Goal: Transaction & Acquisition: Purchase product/service

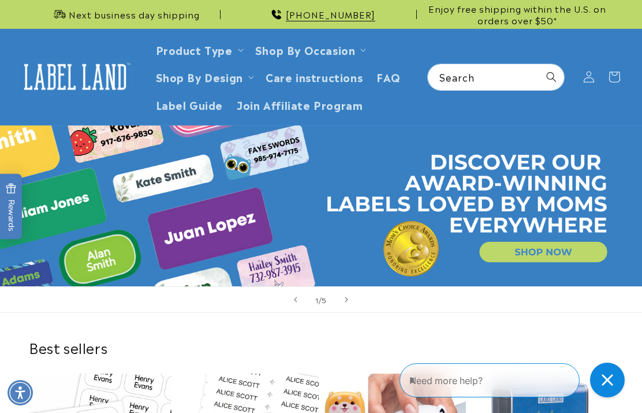
click at [226, 55] on link "Product Type" at bounding box center [194, 50] width 77 height 16
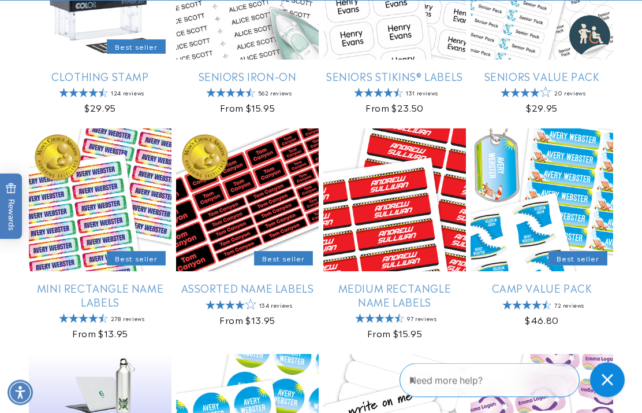
scroll to position [544, 0]
click at [67, 292] on link "Mini Rectangle Name Labels" at bounding box center [100, 294] width 143 height 27
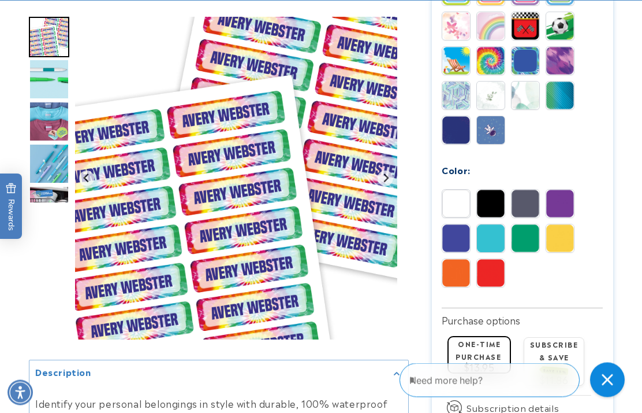
scroll to position [720, 0]
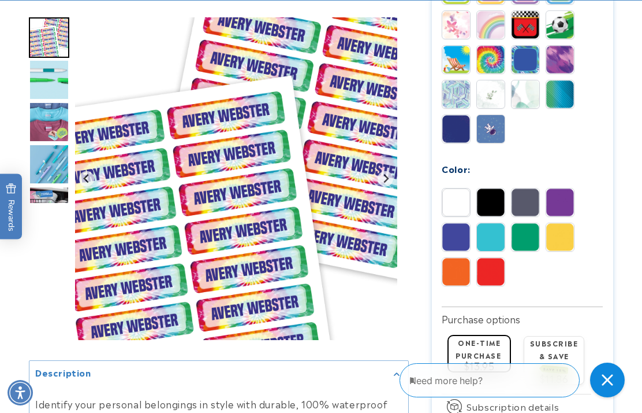
click at [532, 233] on img at bounding box center [526, 237] width 28 height 28
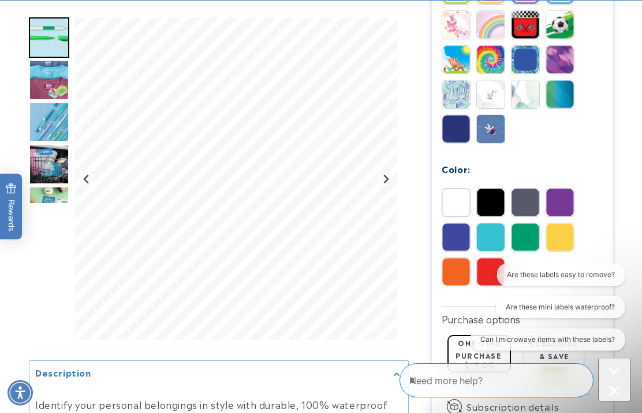
scroll to position [0, 0]
click at [552, 203] on img at bounding box center [561, 202] width 28 height 28
click at [505, 226] on img at bounding box center [491, 237] width 28 height 28
click at [501, 203] on img at bounding box center [491, 202] width 28 height 28
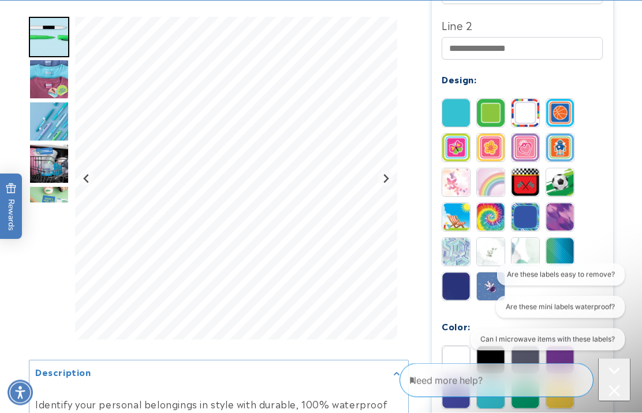
scroll to position [563, 0]
click at [495, 248] on img at bounding box center [491, 251] width 28 height 28
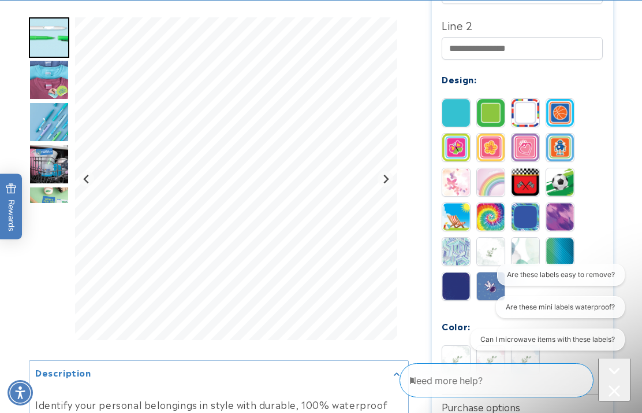
click at [527, 252] on img at bounding box center [526, 251] width 28 height 28
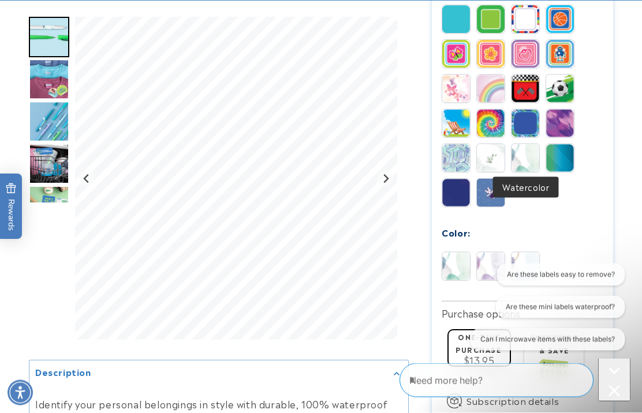
scroll to position [656, 0]
click at [497, 154] on img at bounding box center [491, 158] width 28 height 28
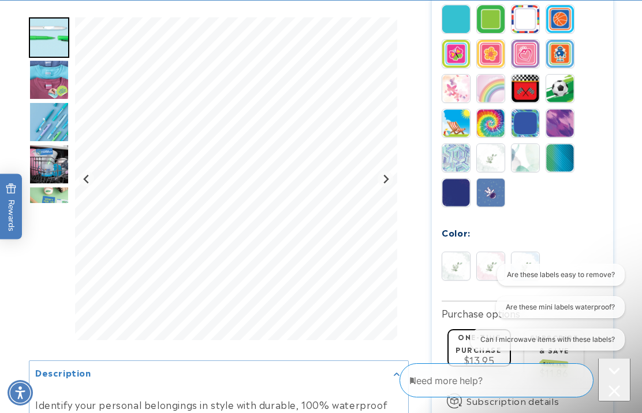
click at [499, 266] on img at bounding box center [491, 266] width 28 height 28
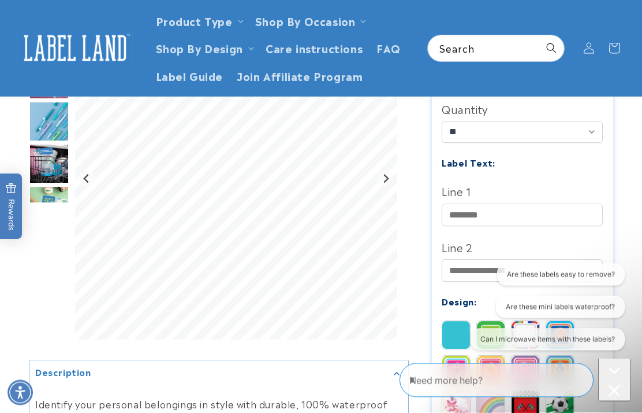
scroll to position [332, 0]
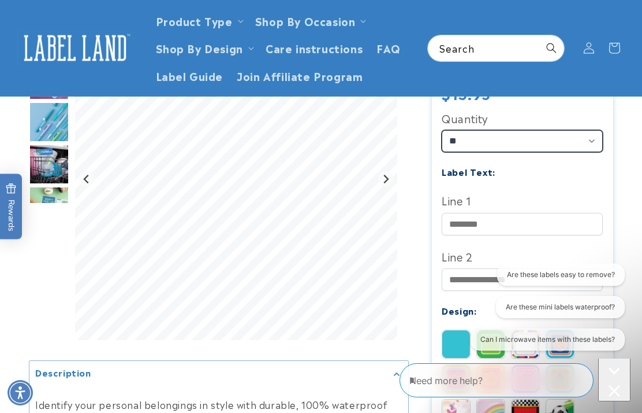
click at [563, 134] on select "** ** **" at bounding box center [522, 141] width 161 height 22
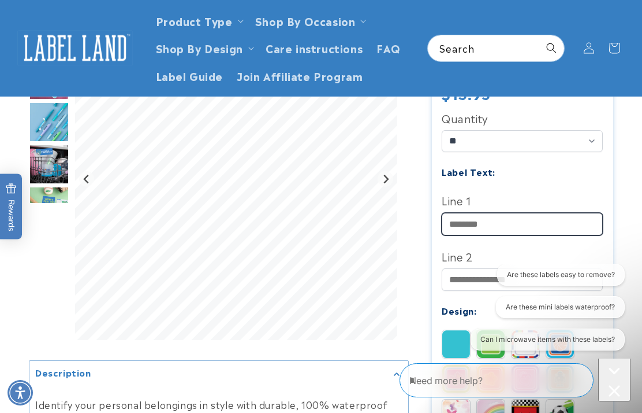
click at [542, 213] on input "Line 1" at bounding box center [522, 224] width 161 height 23
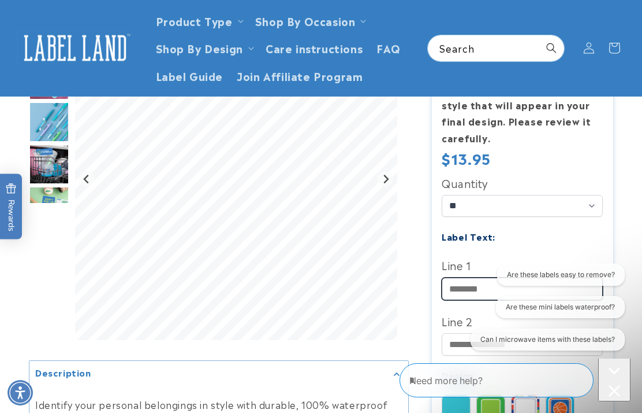
scroll to position [266, 0]
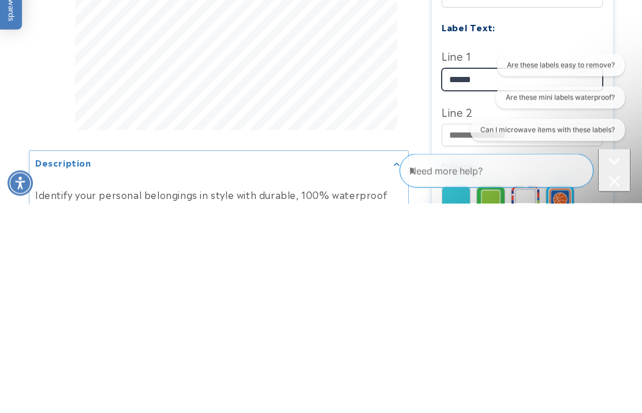
type input "*****"
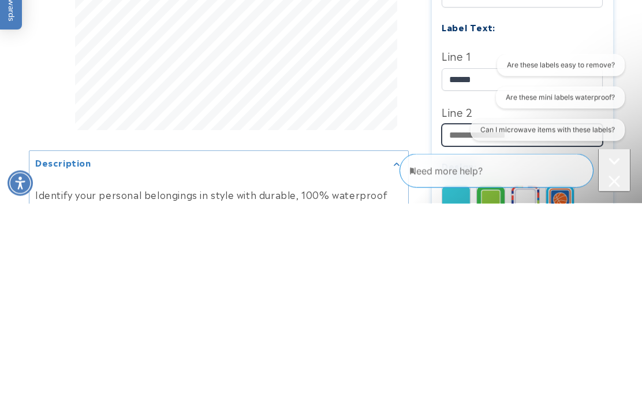
click at [451, 333] on input "Line 2" at bounding box center [522, 344] width 161 height 23
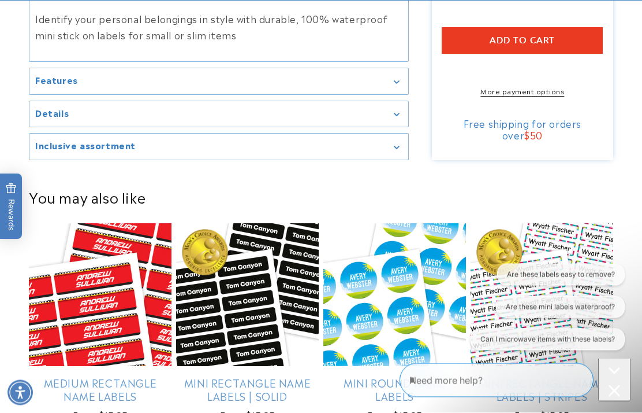
scroll to position [1065, 0]
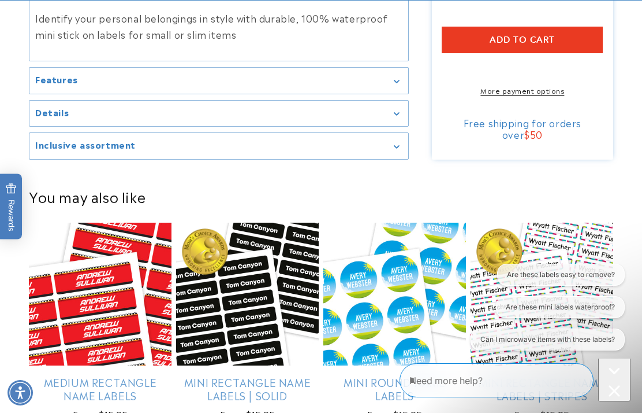
type input "**********"
click at [394, 118] on div "Details" at bounding box center [218, 113] width 367 height 9
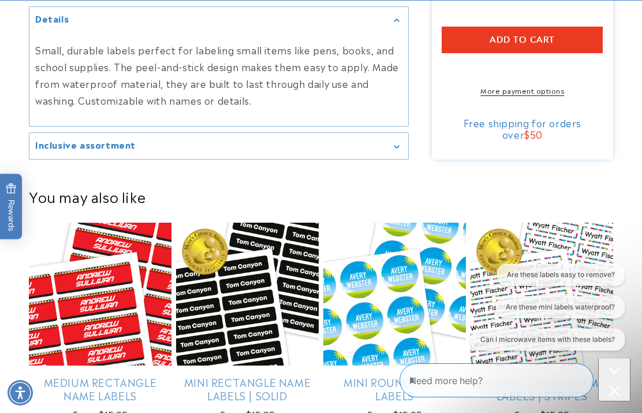
click at [400, 24] on div "Details" at bounding box center [218, 19] width 367 height 9
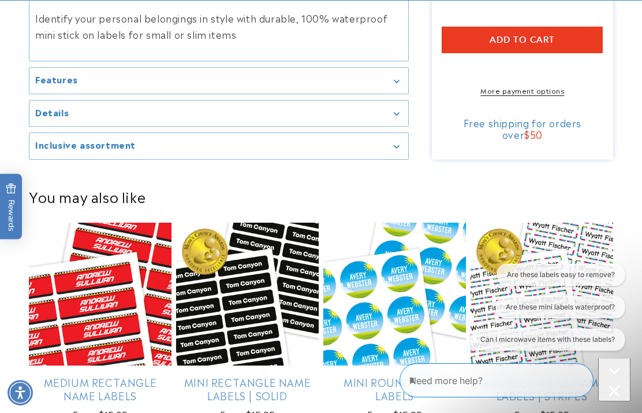
click at [386, 150] on div "Inclusive assortment" at bounding box center [218, 146] width 367 height 9
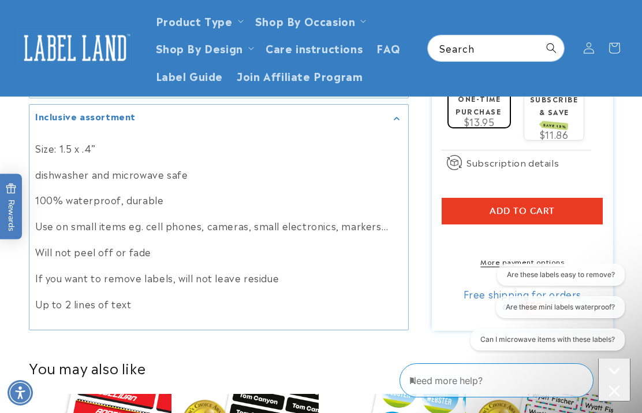
scroll to position [893, 0]
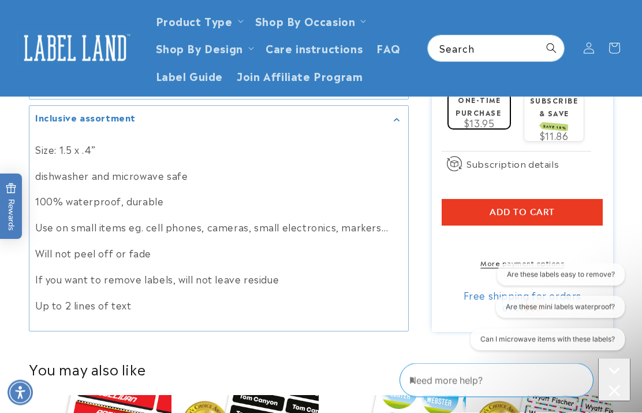
click at [397, 122] on icon "Gallery Viewer" at bounding box center [397, 119] width 6 height 3
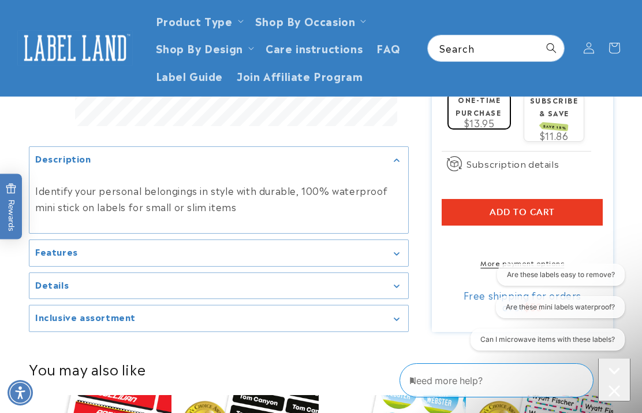
click at [391, 257] on div "Features" at bounding box center [218, 252] width 367 height 9
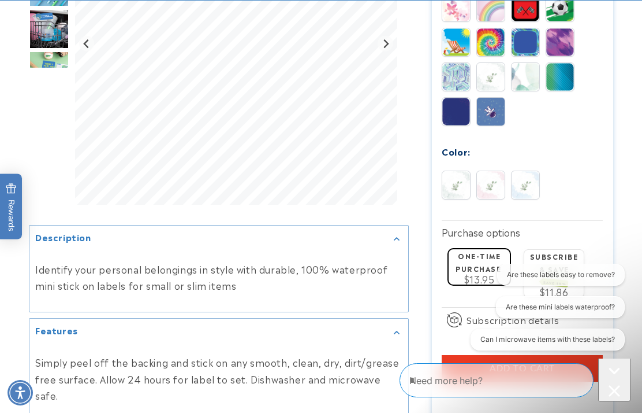
scroll to position [741, 0]
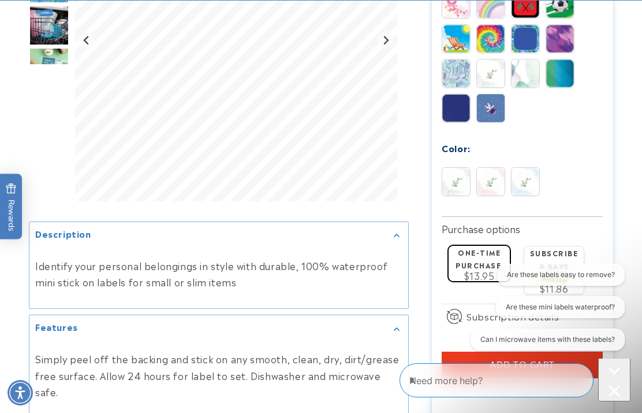
click at [399, 240] on div "Description" at bounding box center [218, 235] width 367 height 9
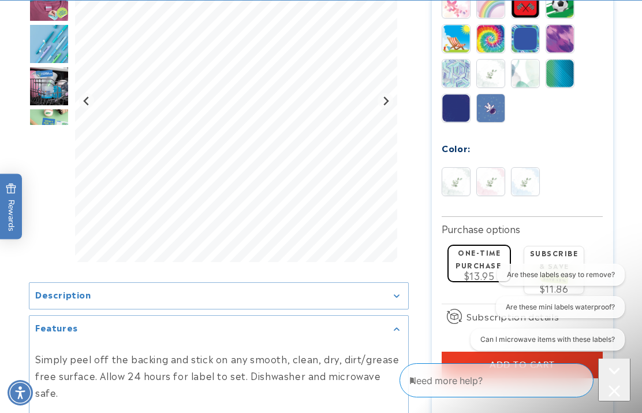
click at [396, 341] on summary "Features" at bounding box center [218, 328] width 379 height 26
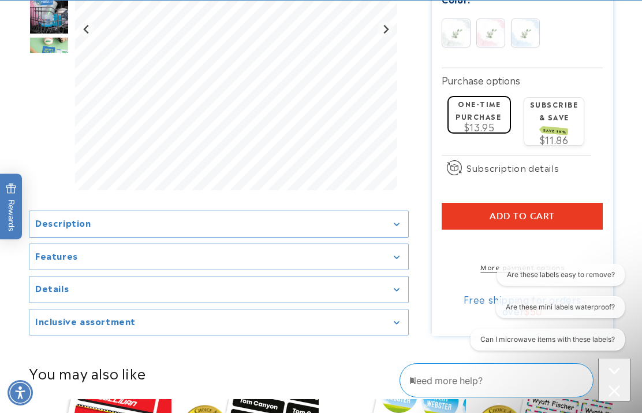
scroll to position [909, 0]
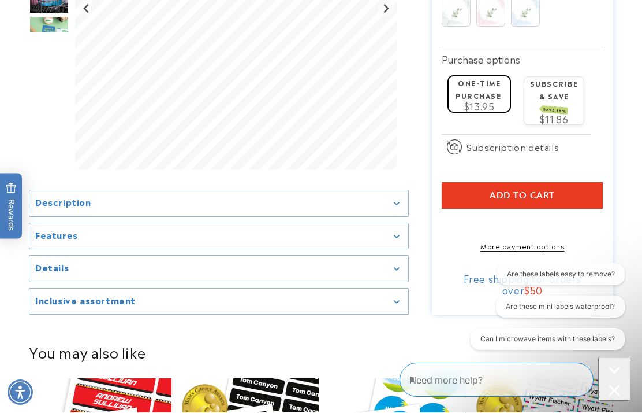
click at [396, 306] on div "Inclusive assortment" at bounding box center [218, 302] width 367 height 9
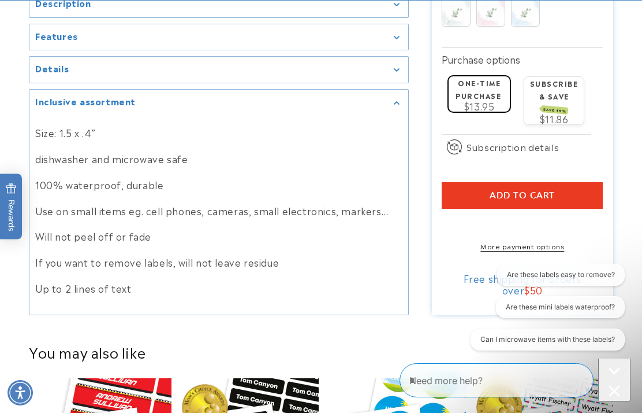
click at [393, 107] on div "Inclusive assortment" at bounding box center [218, 102] width 367 height 9
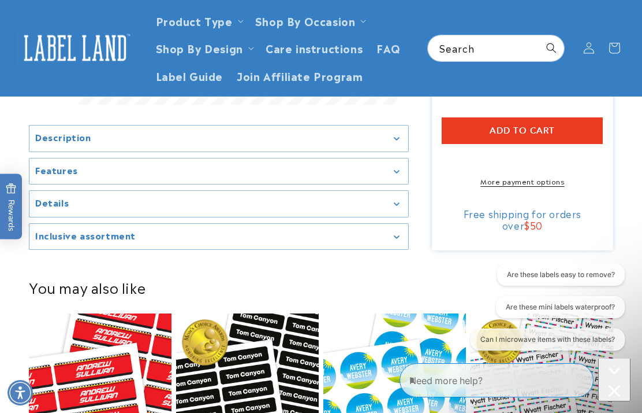
scroll to position [974, 0]
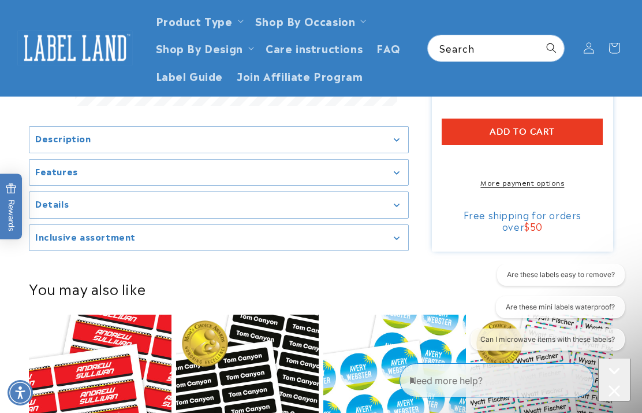
click at [543, 381] on textarea "Type your message here" at bounding box center [487, 380] width 154 height 14
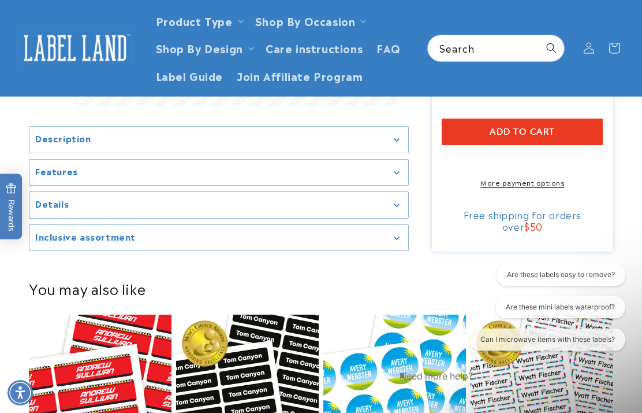
scroll to position [1016, 0]
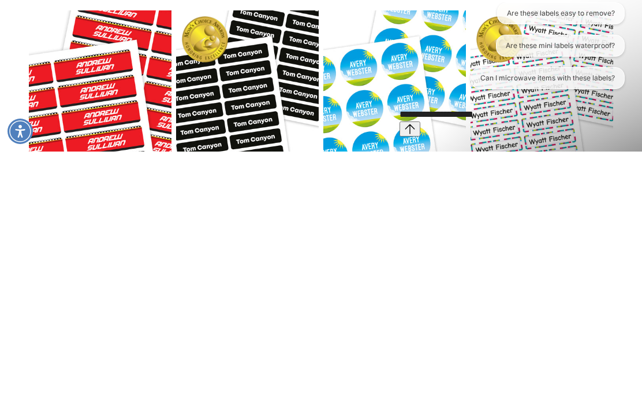
type textarea "**********"
click at [415, 124] on icon "Send message" at bounding box center [410, 129] width 10 height 10
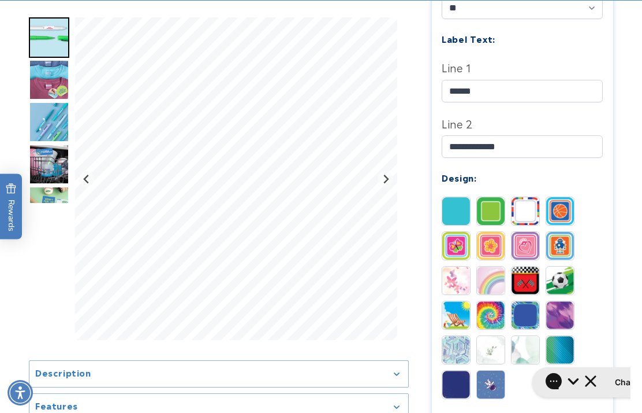
scroll to position [480, 0]
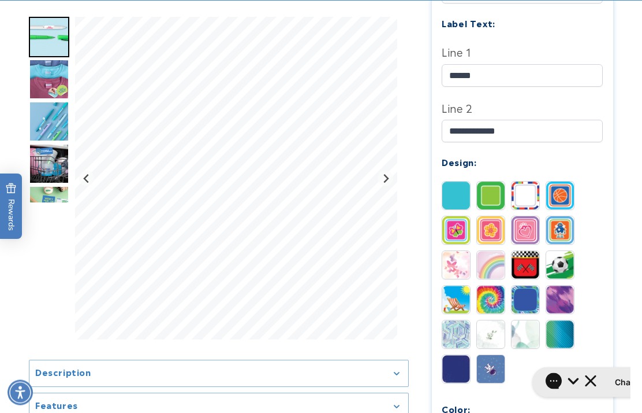
click at [615, 382] on h1 "Chat with us" at bounding box center [639, 382] width 49 height 12
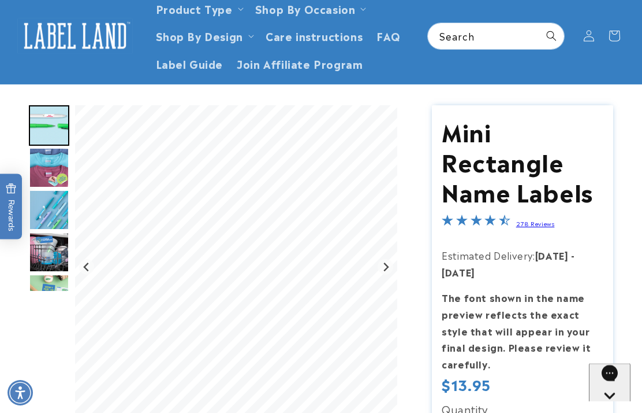
scroll to position [0, 0]
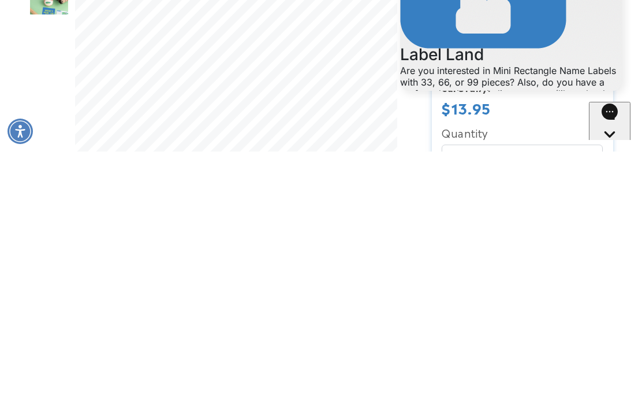
type textarea "**********"
click at [437, 207] on icon "Send message" at bounding box center [431, 212] width 10 height 10
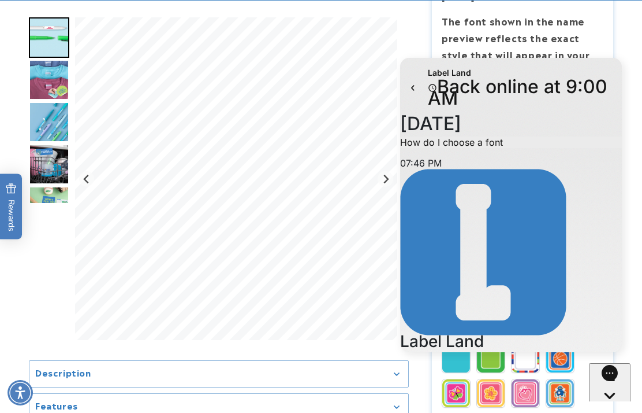
scroll to position [51, 0]
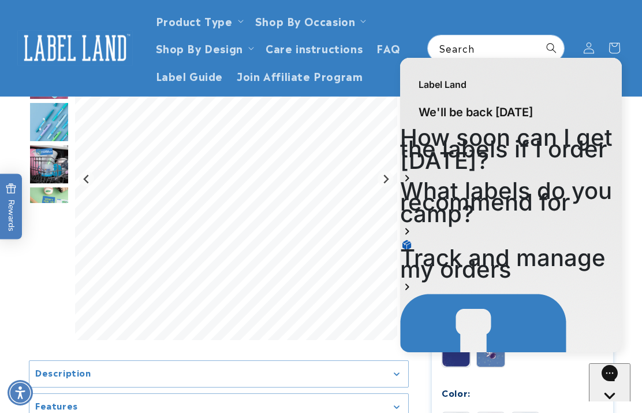
scroll to position [0, 0]
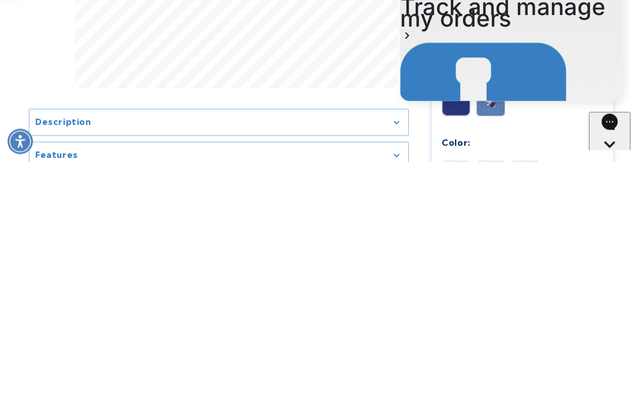
click at [612, 158] on icon "Close gorgias live chat" at bounding box center [610, 164] width 12 height 12
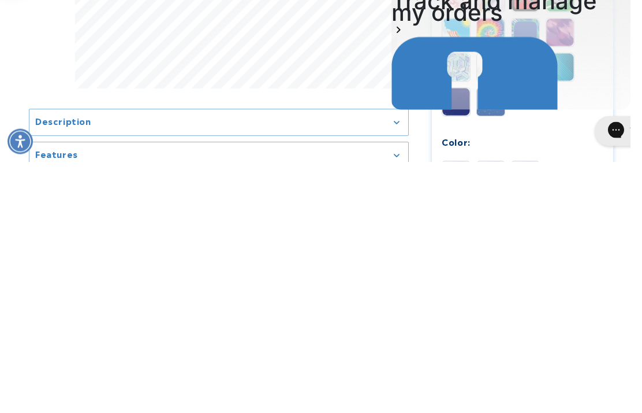
scroll to position [41, 0]
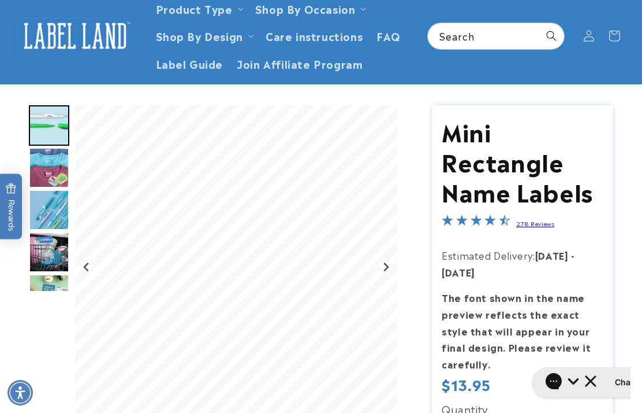
click at [615, 383] on h1 "Chat with us" at bounding box center [639, 382] width 49 height 12
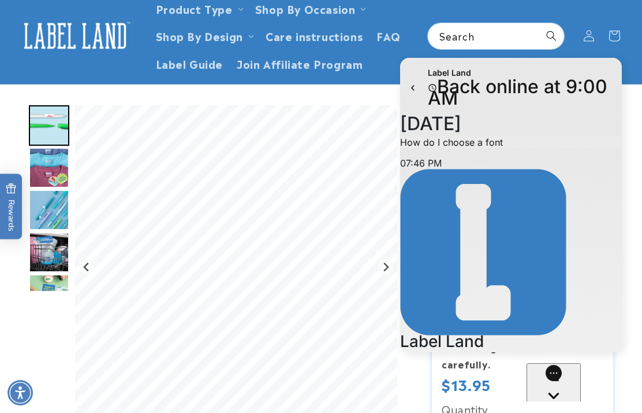
scroll to position [97, 0]
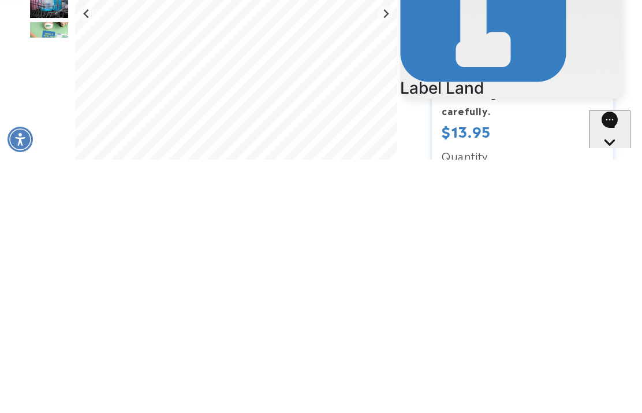
scroll to position [83, 0]
click at [569, 210] on p "How do I change the font on the lable" at bounding box center [511, 216] width 222 height 12
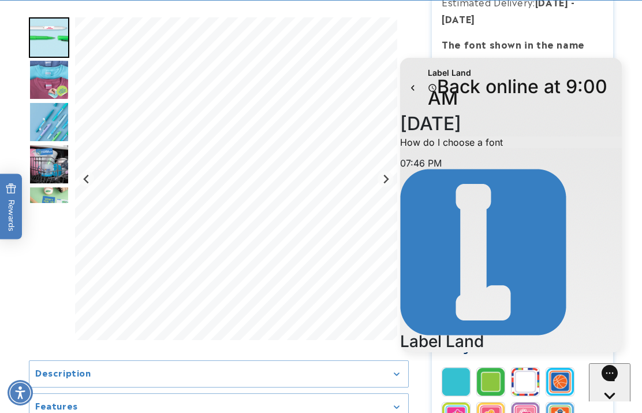
copy p "How do I change the font on the lable"
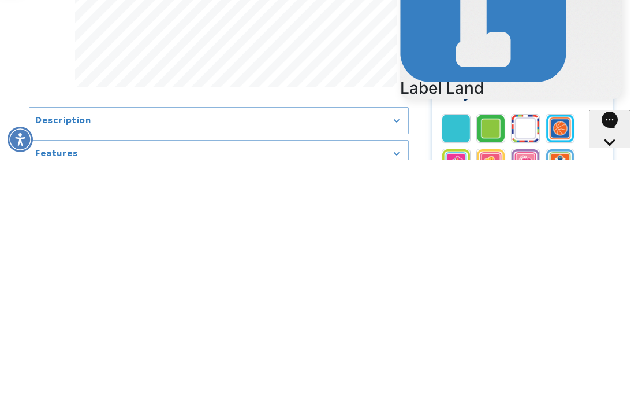
paste textarea "**********"
type textarea "**********"
click at [437, 291] on div "Send message" at bounding box center [432, 297] width 12 height 12
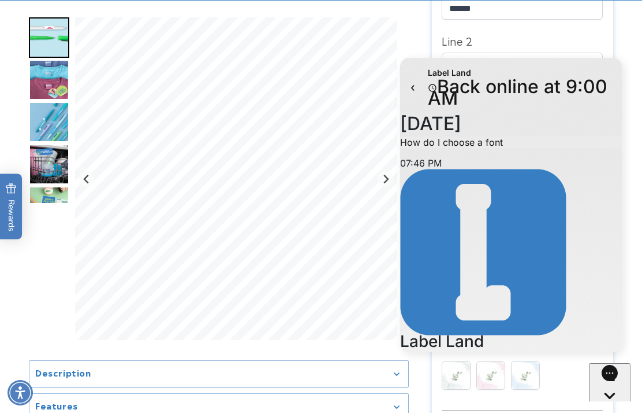
scroll to position [67, 0]
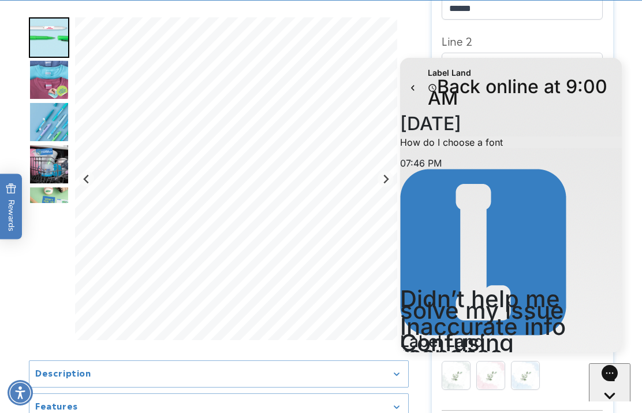
click at [539, 293] on h1 "Didn’t help me solve my issue" at bounding box center [511, 304] width 222 height 23
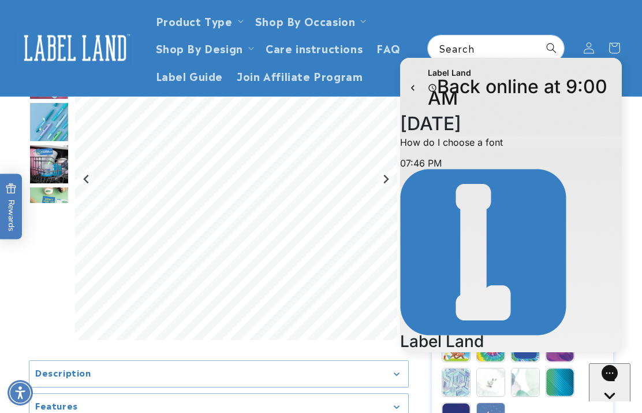
scroll to position [125, 0]
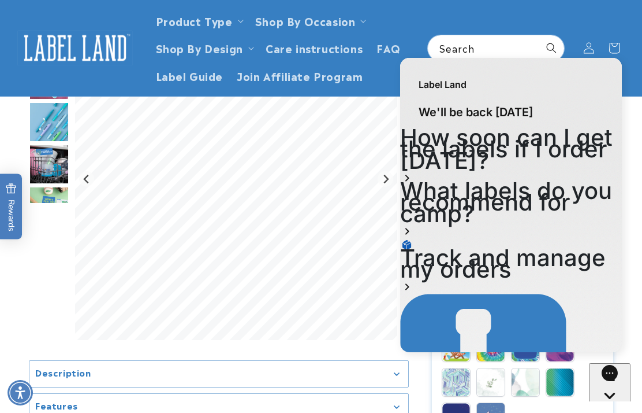
click at [611, 410] on icon "Close gorgias live chat" at bounding box center [610, 416] width 12 height 12
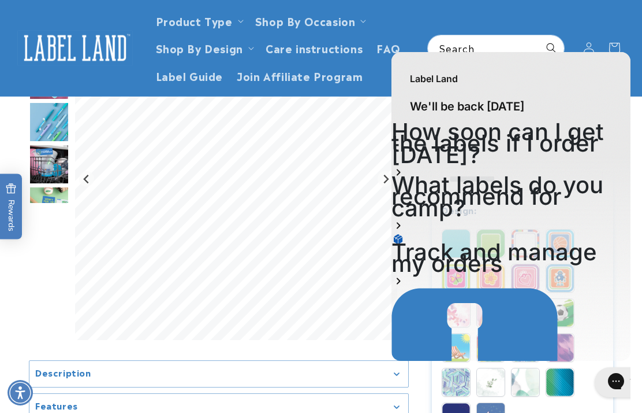
scroll to position [41, 0]
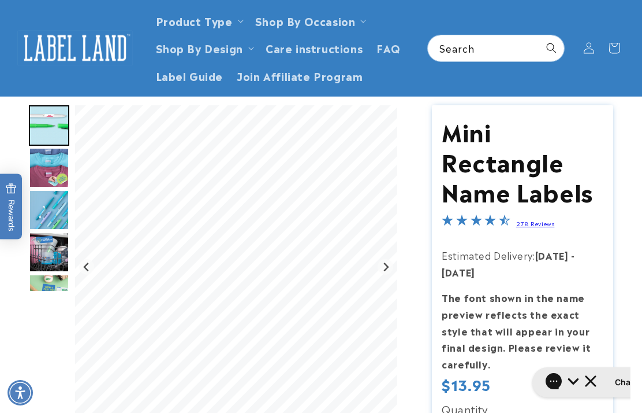
click at [51, 122] on img "Go to slide 2" at bounding box center [49, 125] width 40 height 40
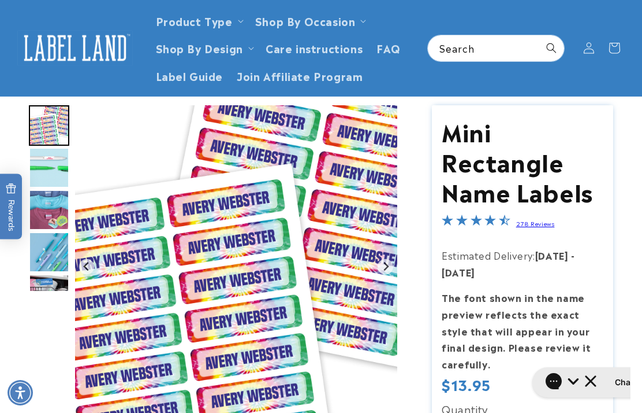
click at [57, 210] on img "Go to slide 3" at bounding box center [49, 210] width 40 height 40
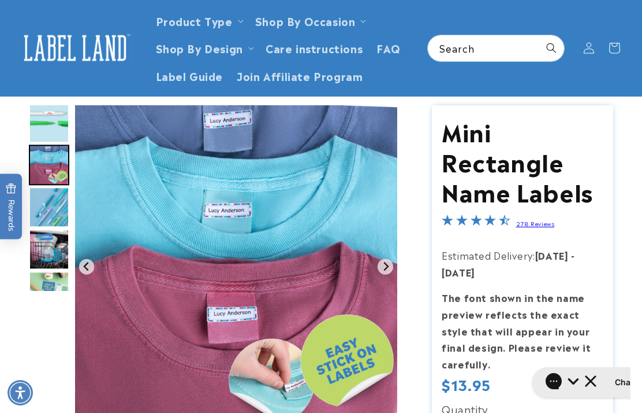
click at [51, 251] on img "Go to slide 5" at bounding box center [49, 249] width 40 height 40
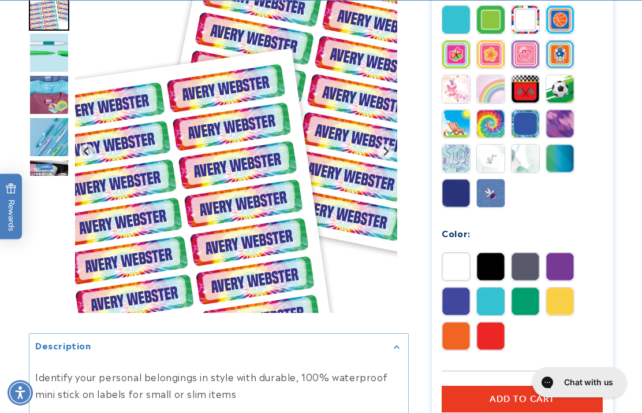
scroll to position [666, 0]
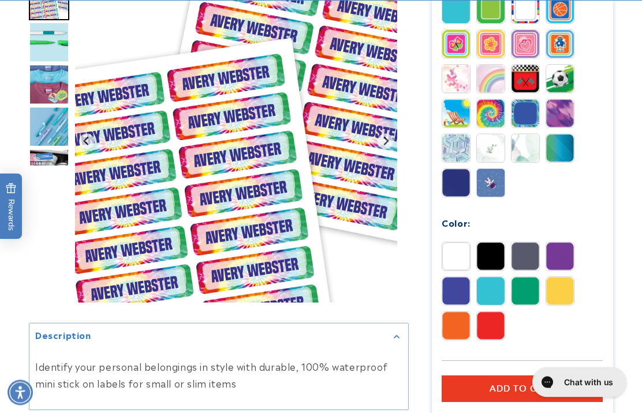
click at [481, 384] on h1 "Chat with us" at bounding box center [588, 382] width 49 height 12
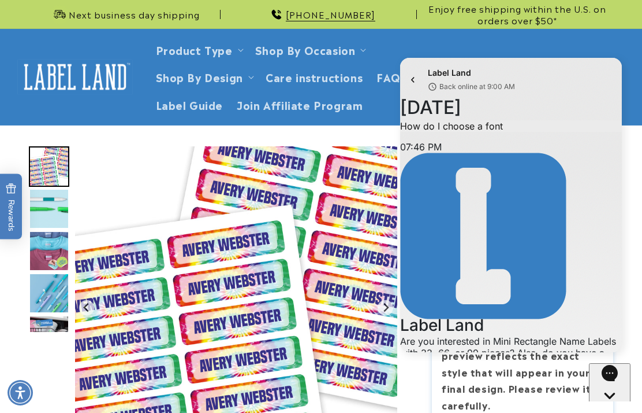
scroll to position [92, 0]
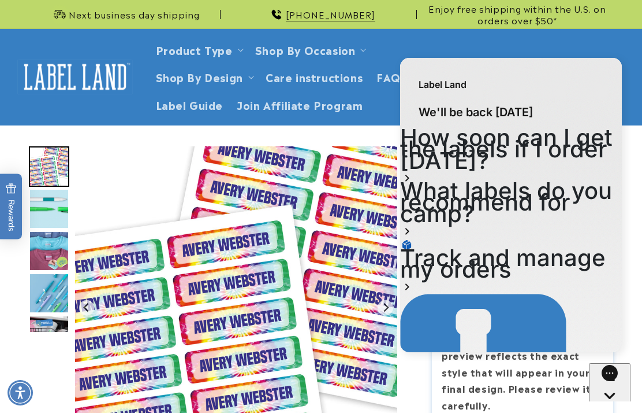
click at [481, 410] on icon "Close gorgias live chat" at bounding box center [609, 415] width 11 height 11
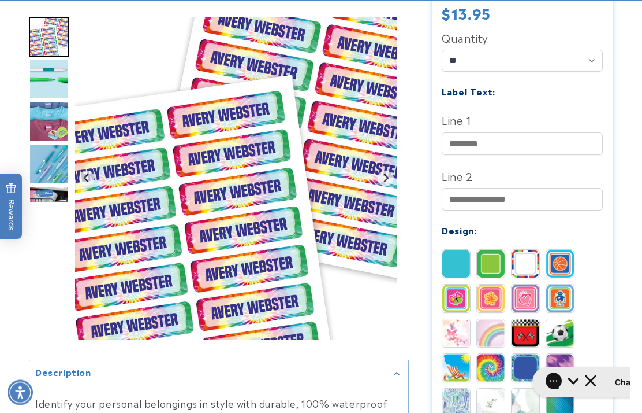
scroll to position [414, 0]
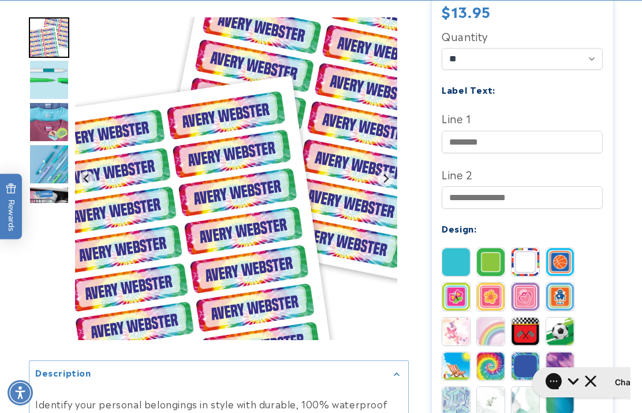
click at [481, 400] on img at bounding box center [526, 401] width 28 height 28
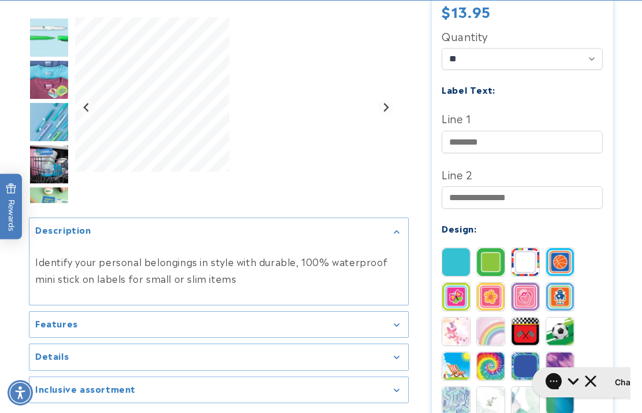
click at [481, 399] on img at bounding box center [491, 401] width 28 height 28
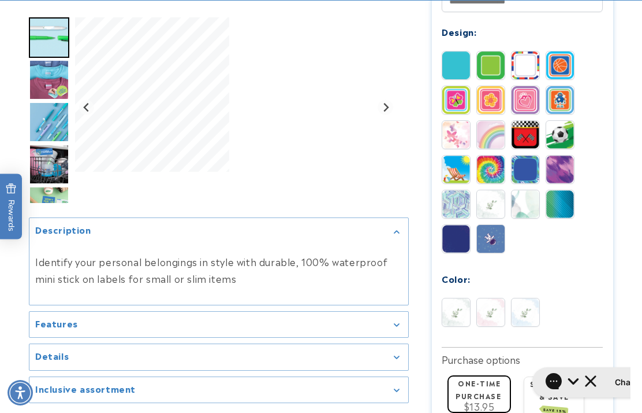
scroll to position [612, 0]
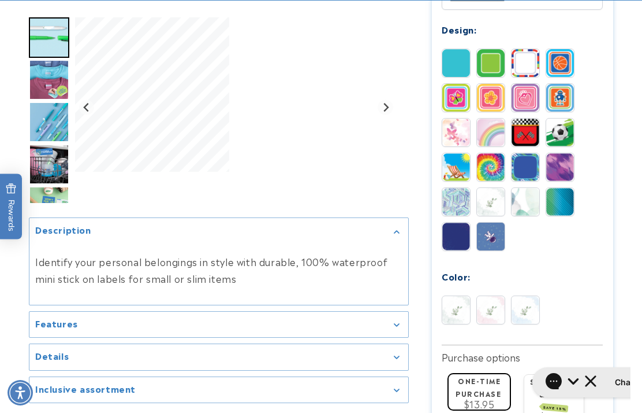
click at [481, 306] on img at bounding box center [491, 310] width 28 height 28
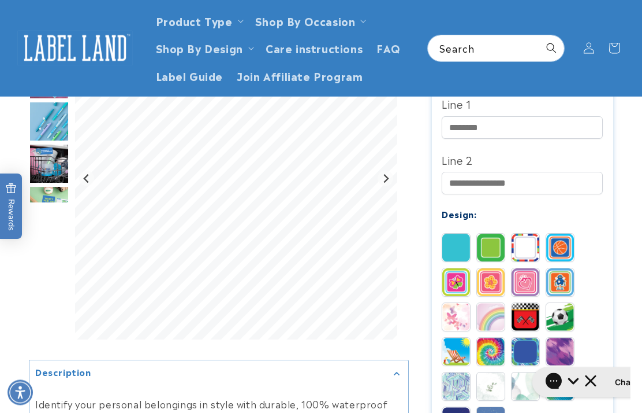
scroll to position [373, 0]
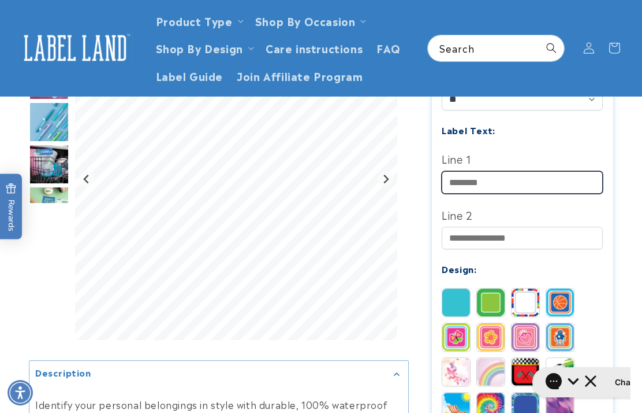
click at [481, 177] on input "Line 1" at bounding box center [522, 182] width 161 height 23
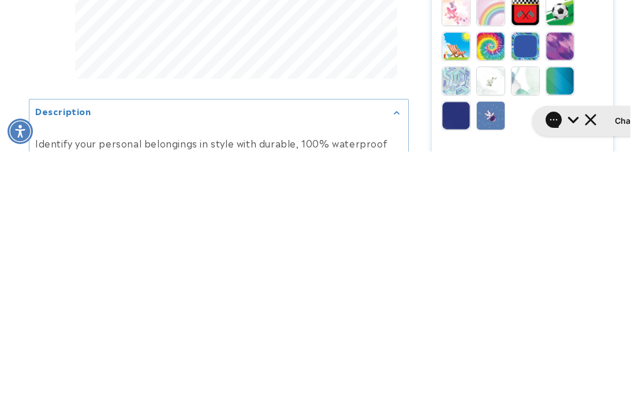
scroll to position [473, 0]
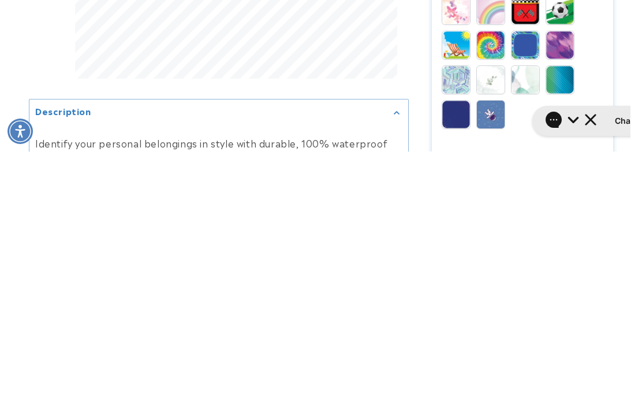
type input "*****"
click at [481, 292] on img at bounding box center [561, 306] width 28 height 28
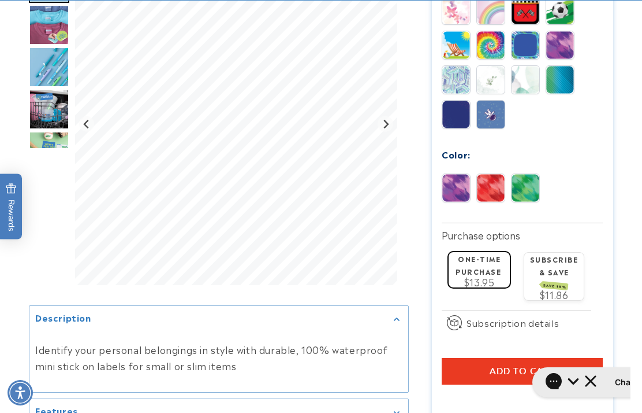
click at [481, 198] on img at bounding box center [491, 188] width 28 height 28
click at [481, 191] on img at bounding box center [526, 188] width 28 height 28
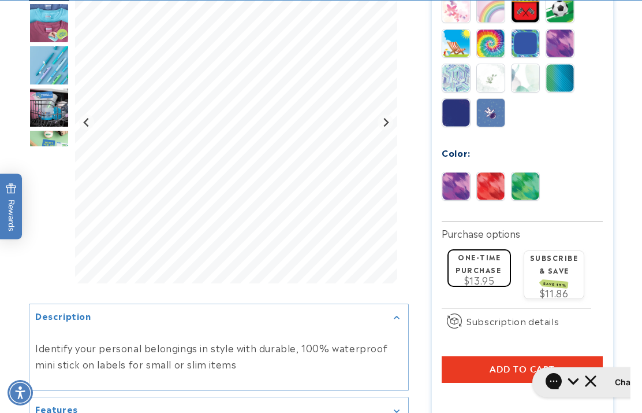
click at [481, 112] on img at bounding box center [491, 113] width 28 height 28
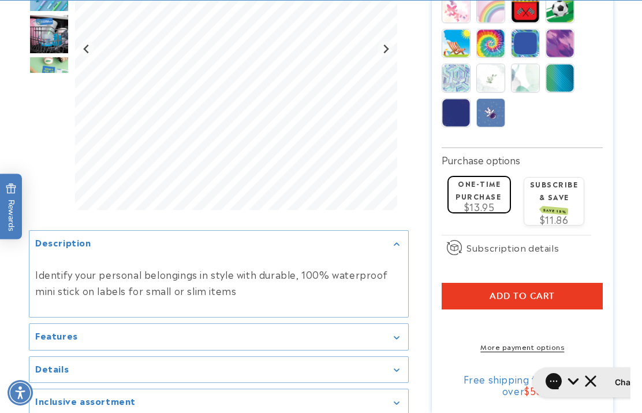
click at [467, 118] on img at bounding box center [457, 113] width 28 height 28
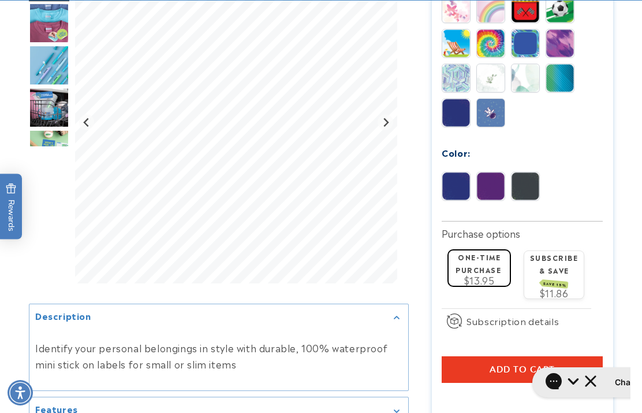
click at [460, 76] on img at bounding box center [457, 78] width 28 height 28
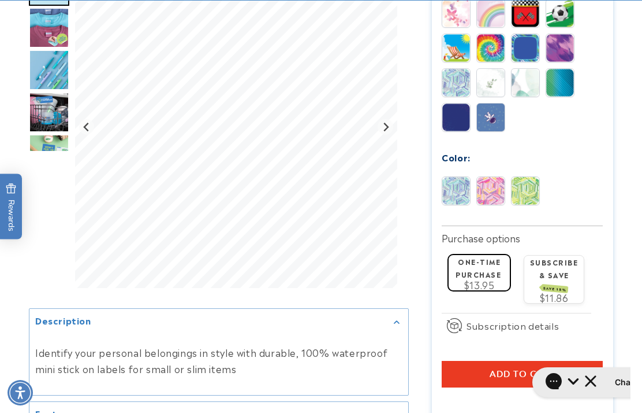
click at [481, 192] on img at bounding box center [491, 191] width 28 height 28
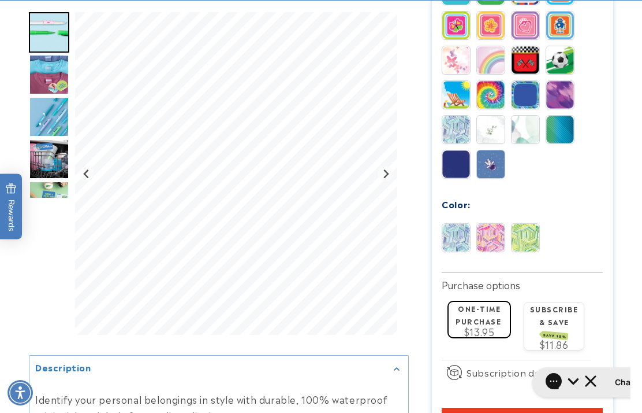
scroll to position [690, 0]
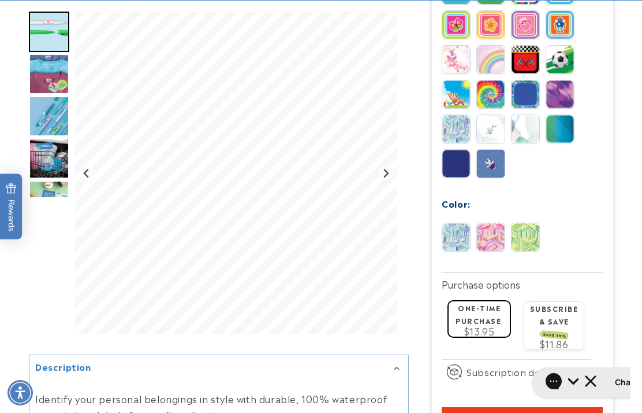
click at [481, 135] on img at bounding box center [491, 129] width 28 height 28
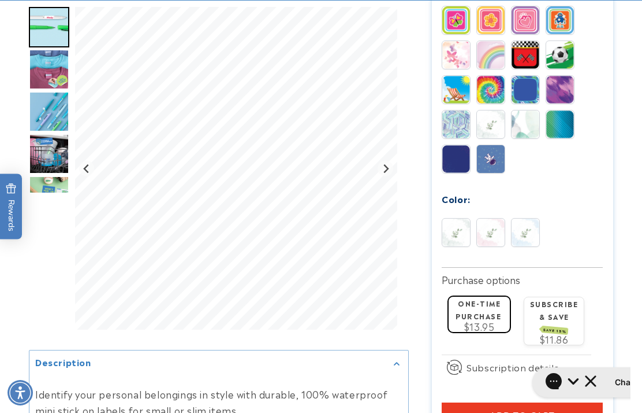
click at [467, 116] on img at bounding box center [457, 124] width 28 height 28
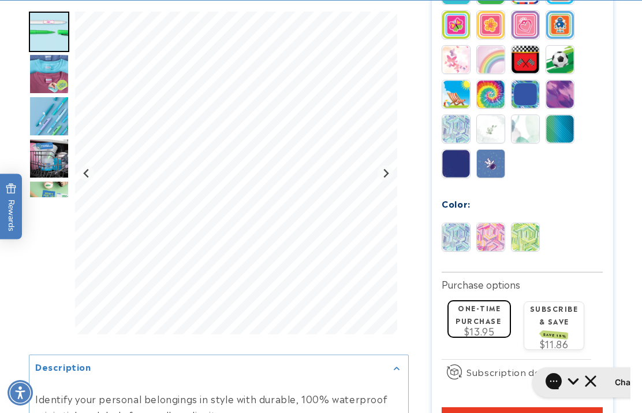
click at [481, 125] on img at bounding box center [491, 129] width 28 height 28
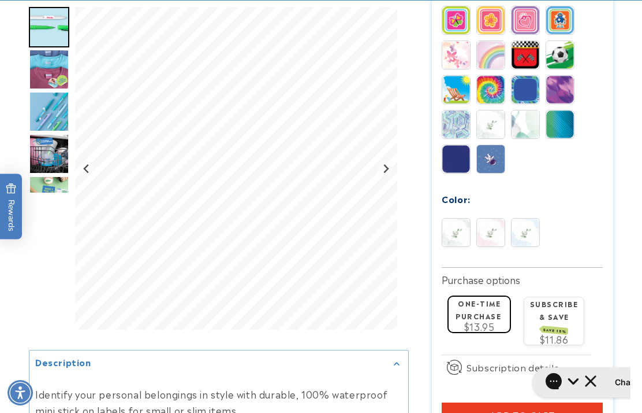
click at [456, 47] on img at bounding box center [457, 55] width 28 height 28
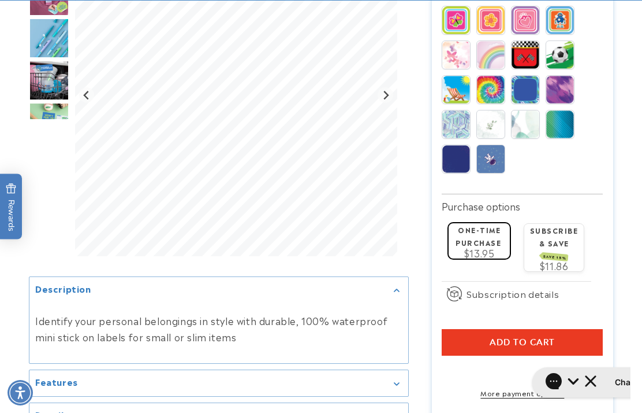
click at [481, 125] on img at bounding box center [491, 124] width 28 height 28
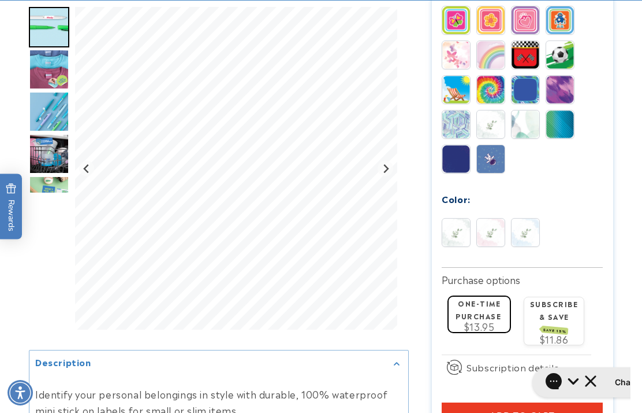
click at [455, 124] on img at bounding box center [457, 124] width 28 height 28
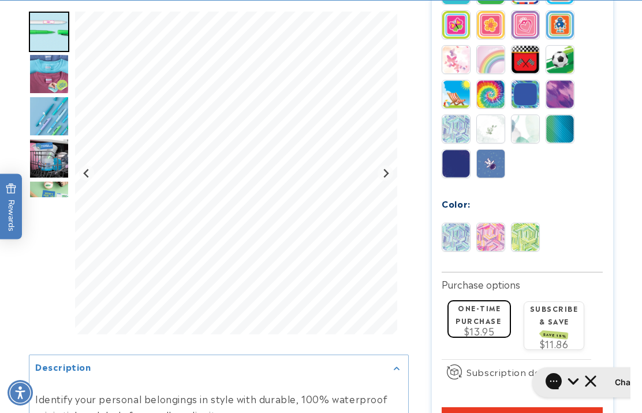
click at [481, 123] on img at bounding box center [526, 129] width 28 height 28
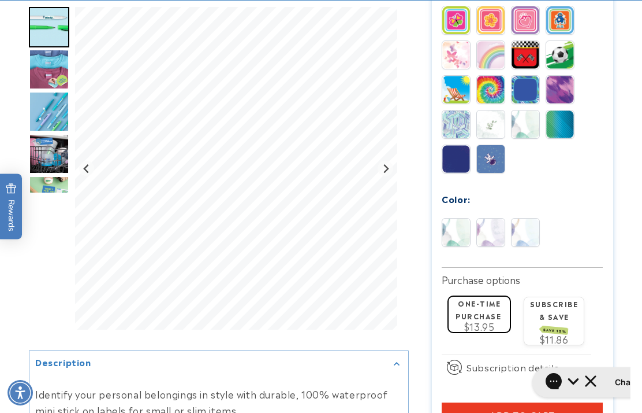
click at [481, 123] on img at bounding box center [561, 124] width 28 height 28
click at [481, 98] on img at bounding box center [561, 90] width 28 height 28
click at [481, 89] on img at bounding box center [526, 90] width 28 height 28
click at [481, 88] on img at bounding box center [491, 90] width 28 height 28
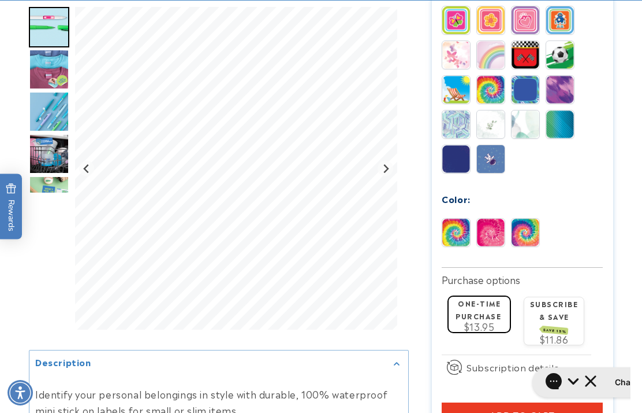
click at [481, 129] on img at bounding box center [491, 124] width 28 height 28
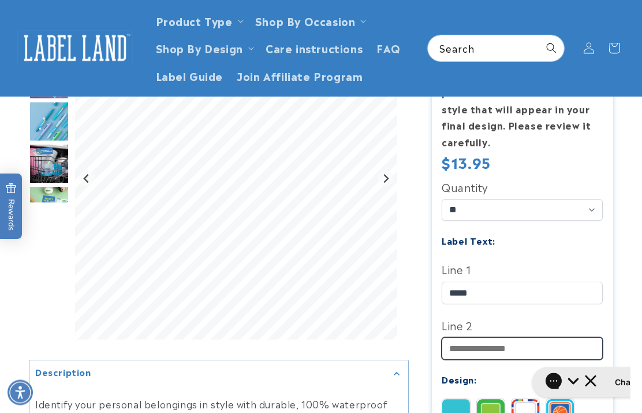
click at [481, 346] on input "Line 2" at bounding box center [522, 348] width 161 height 23
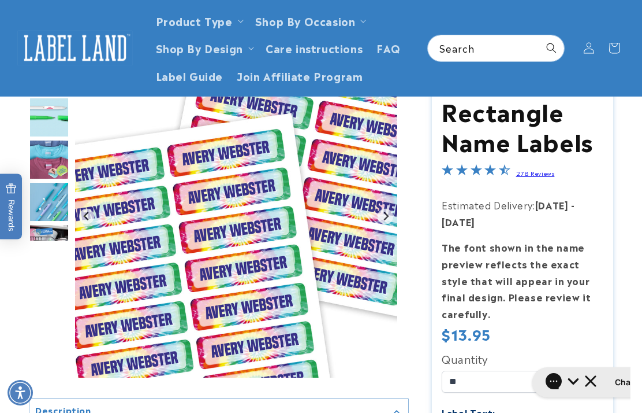
scroll to position [90, 0]
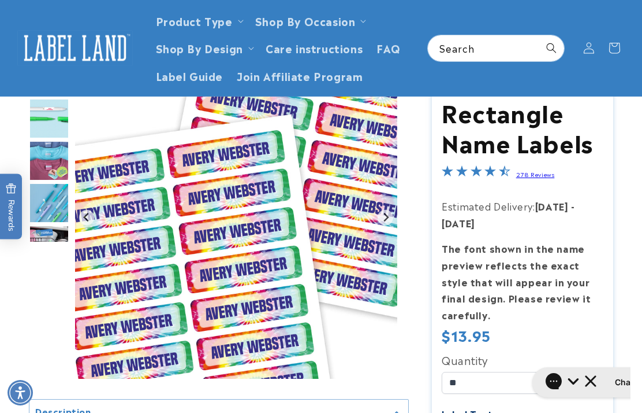
type input "**********"
click at [50, 120] on img "Go to slide 2" at bounding box center [49, 118] width 40 height 40
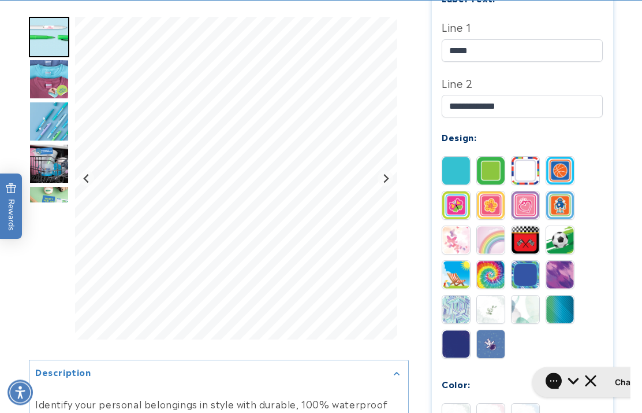
scroll to position [506, 0]
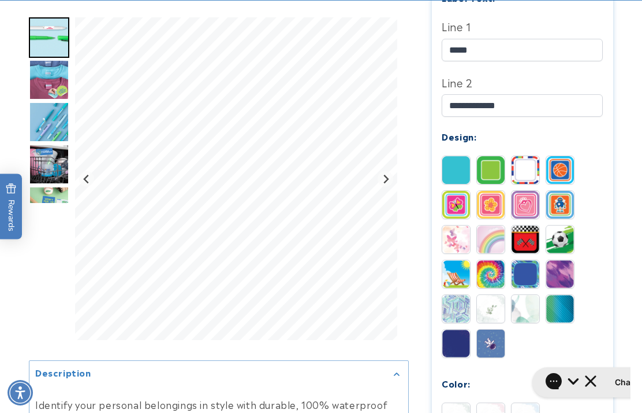
click at [481, 240] on img at bounding box center [491, 239] width 28 height 28
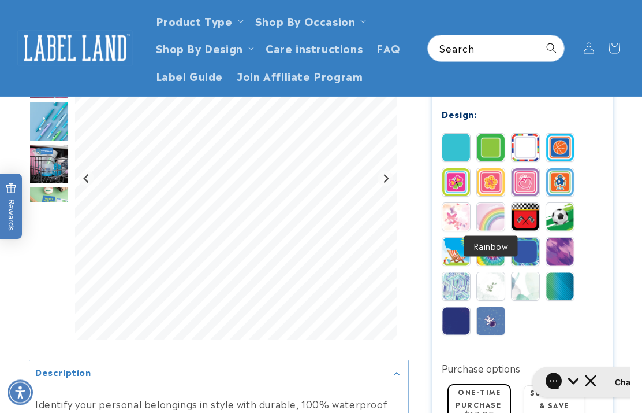
scroll to position [523, 0]
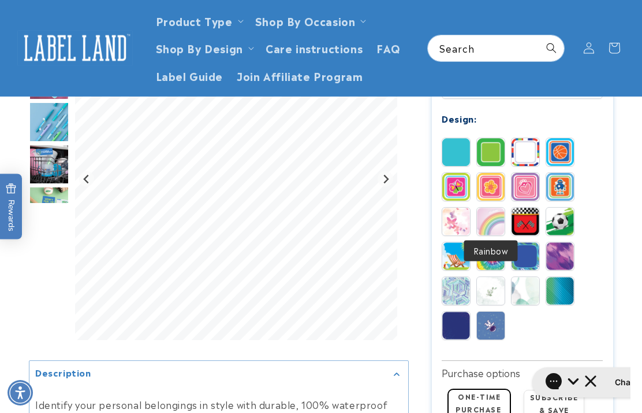
click at [481, 181] on img at bounding box center [526, 187] width 28 height 28
click at [481, 183] on img at bounding box center [526, 187] width 28 height 28
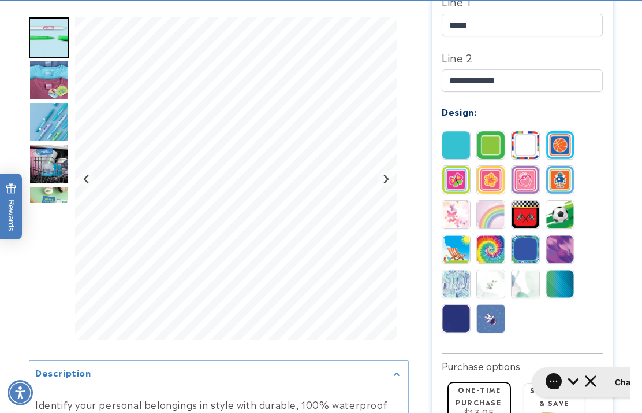
click at [481, 146] on img at bounding box center [561, 145] width 28 height 28
click at [460, 176] on img at bounding box center [457, 180] width 28 height 28
click at [481, 183] on img at bounding box center [526, 180] width 28 height 28
click at [481, 177] on img at bounding box center [561, 180] width 28 height 28
click at [481, 149] on img at bounding box center [491, 145] width 28 height 28
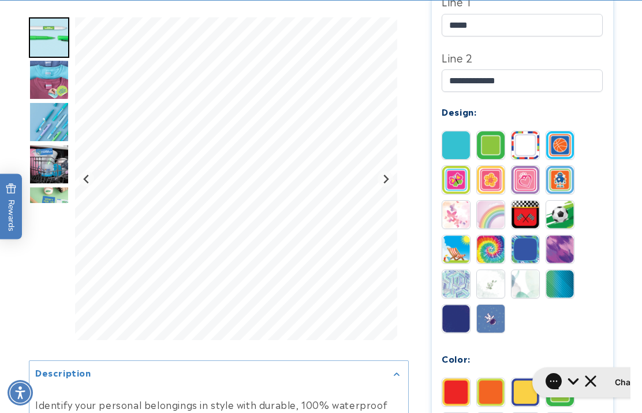
click at [452, 250] on img at bounding box center [457, 249] width 28 height 28
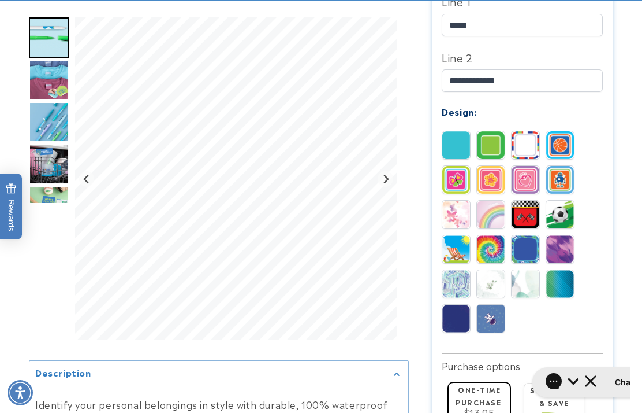
click at [481, 261] on img at bounding box center [561, 249] width 28 height 28
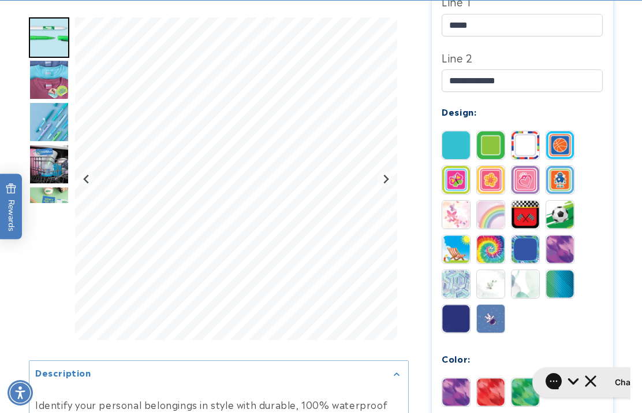
click at [481, 280] on img at bounding box center [526, 284] width 28 height 28
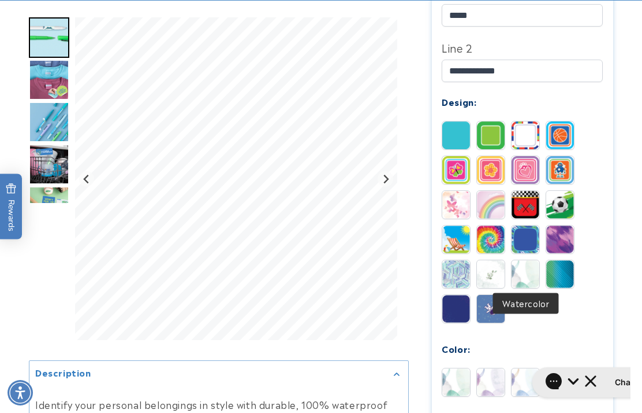
scroll to position [547, 0]
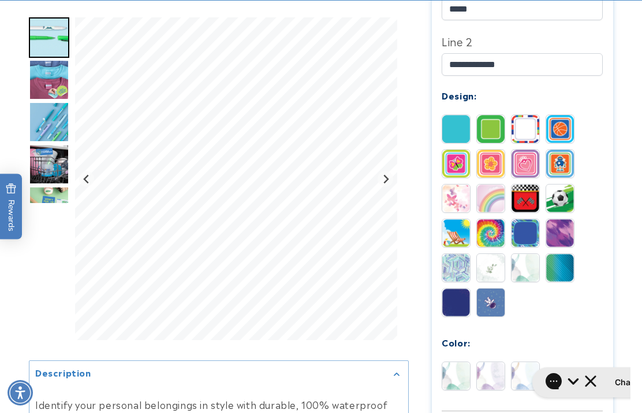
click at [481, 370] on img at bounding box center [491, 376] width 28 height 28
click at [481, 370] on img at bounding box center [526, 376] width 28 height 28
click at [458, 368] on img at bounding box center [457, 376] width 28 height 28
click at [481, 264] on img at bounding box center [491, 268] width 28 height 28
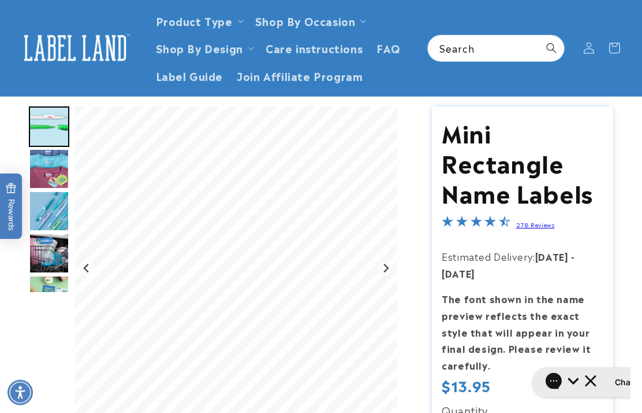
scroll to position [0, 0]
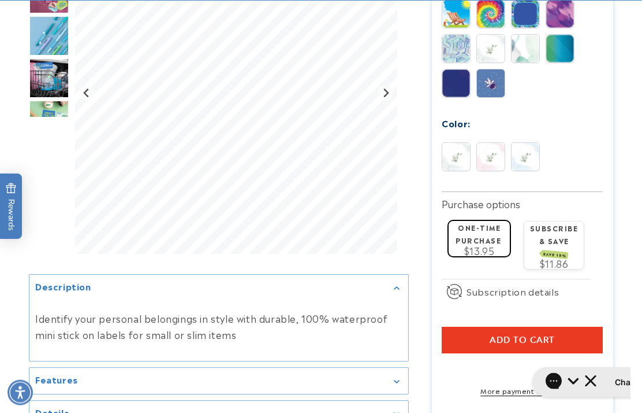
click at [481, 342] on span "Add to cart" at bounding box center [522, 340] width 65 height 10
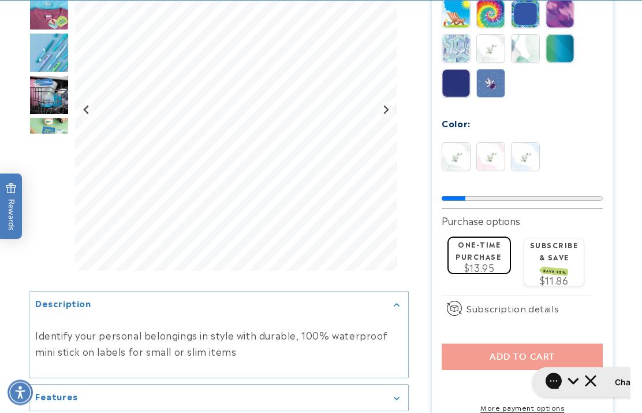
scroll to position [766, 0]
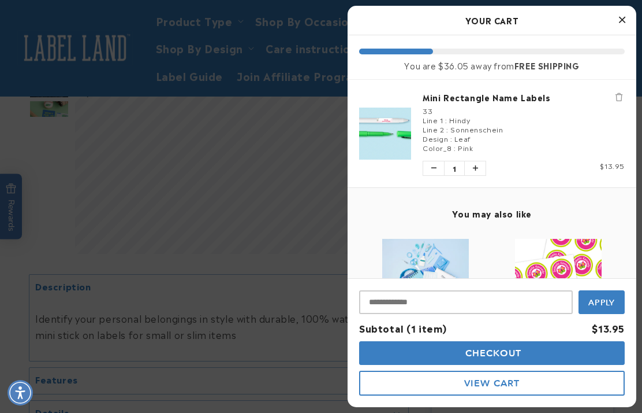
click at [481, 365] on button "Checkout" at bounding box center [492, 353] width 266 height 24
